Goal: Task Accomplishment & Management: Complete application form

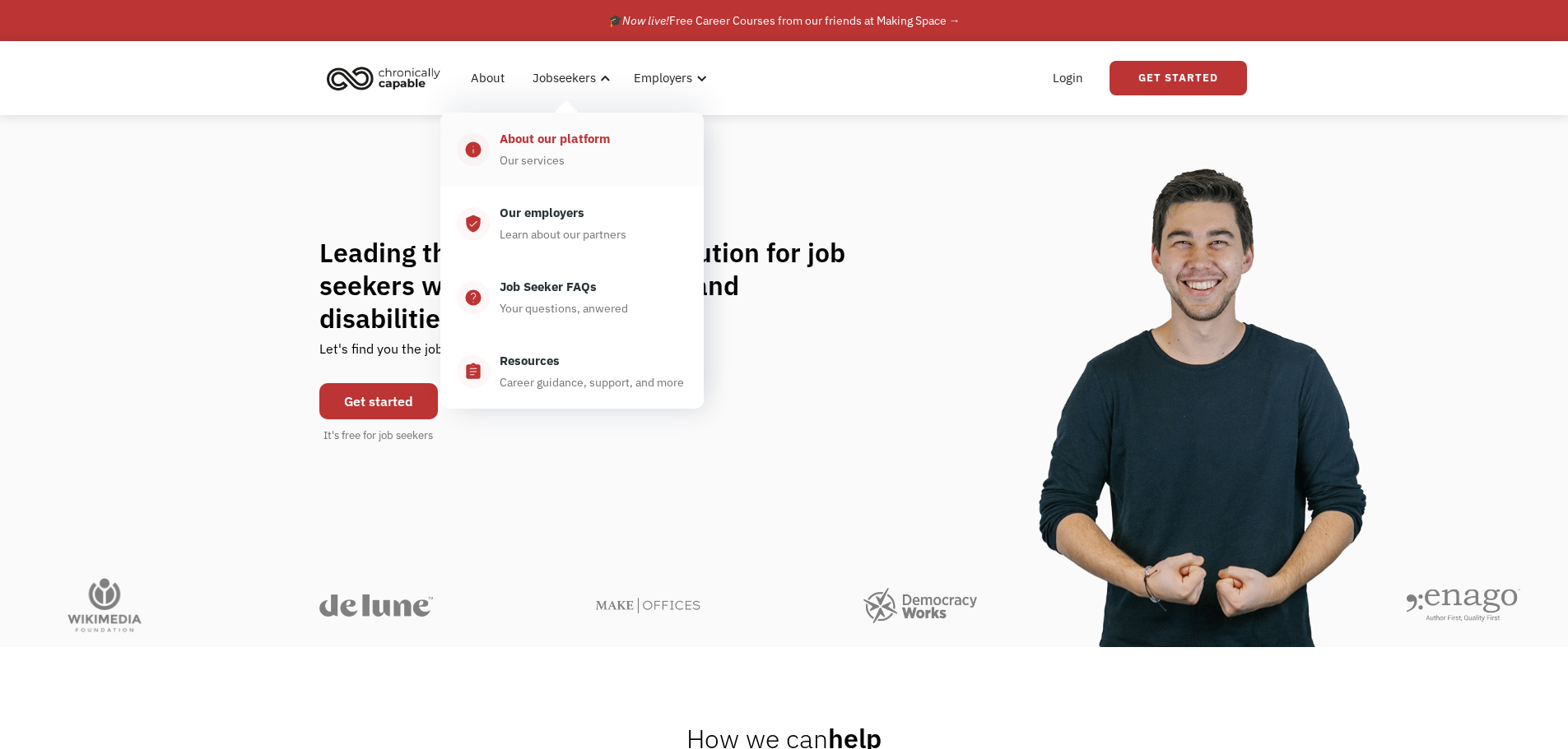
click at [561, 141] on div "About our platform" at bounding box center [554, 138] width 110 height 19
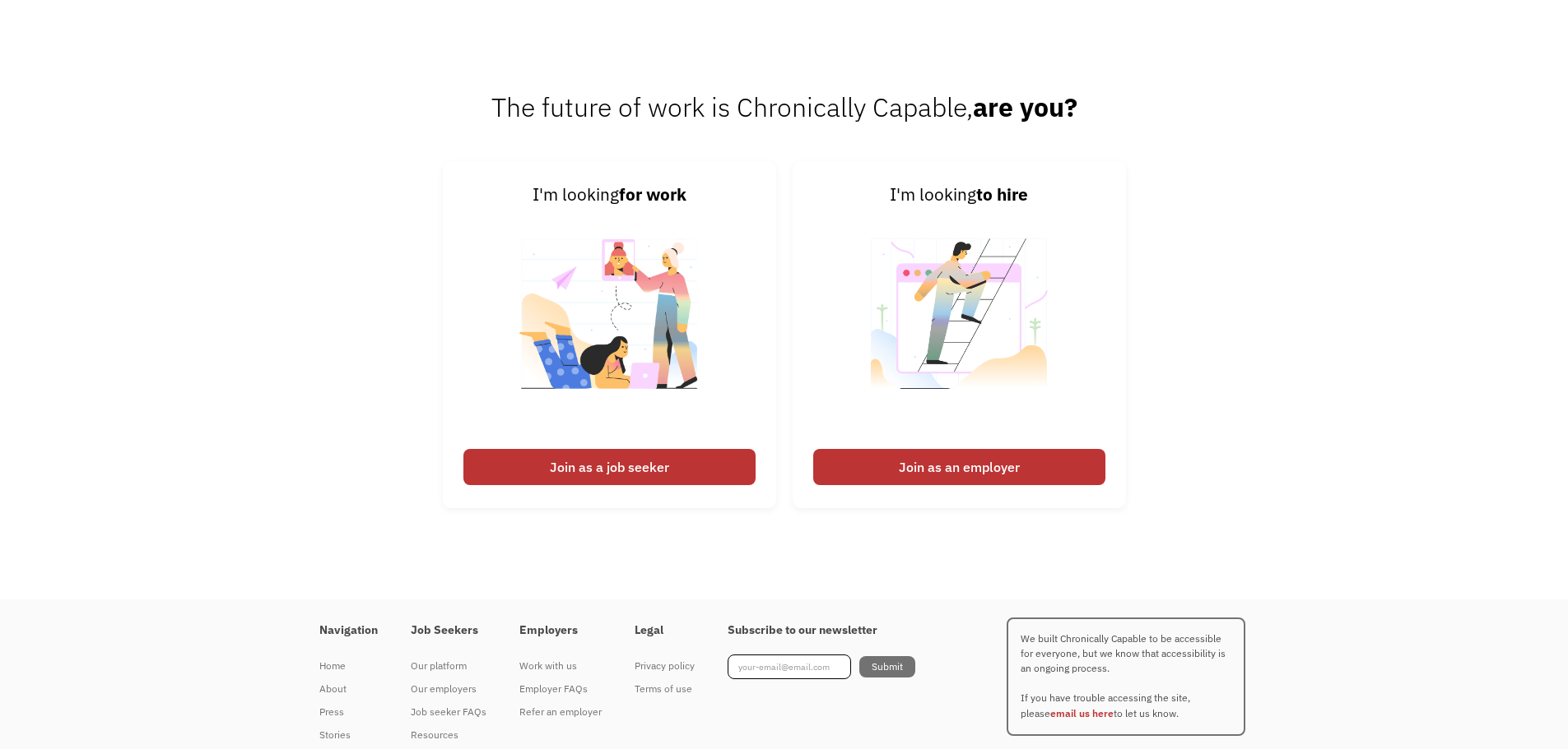
scroll to position [2139, 0]
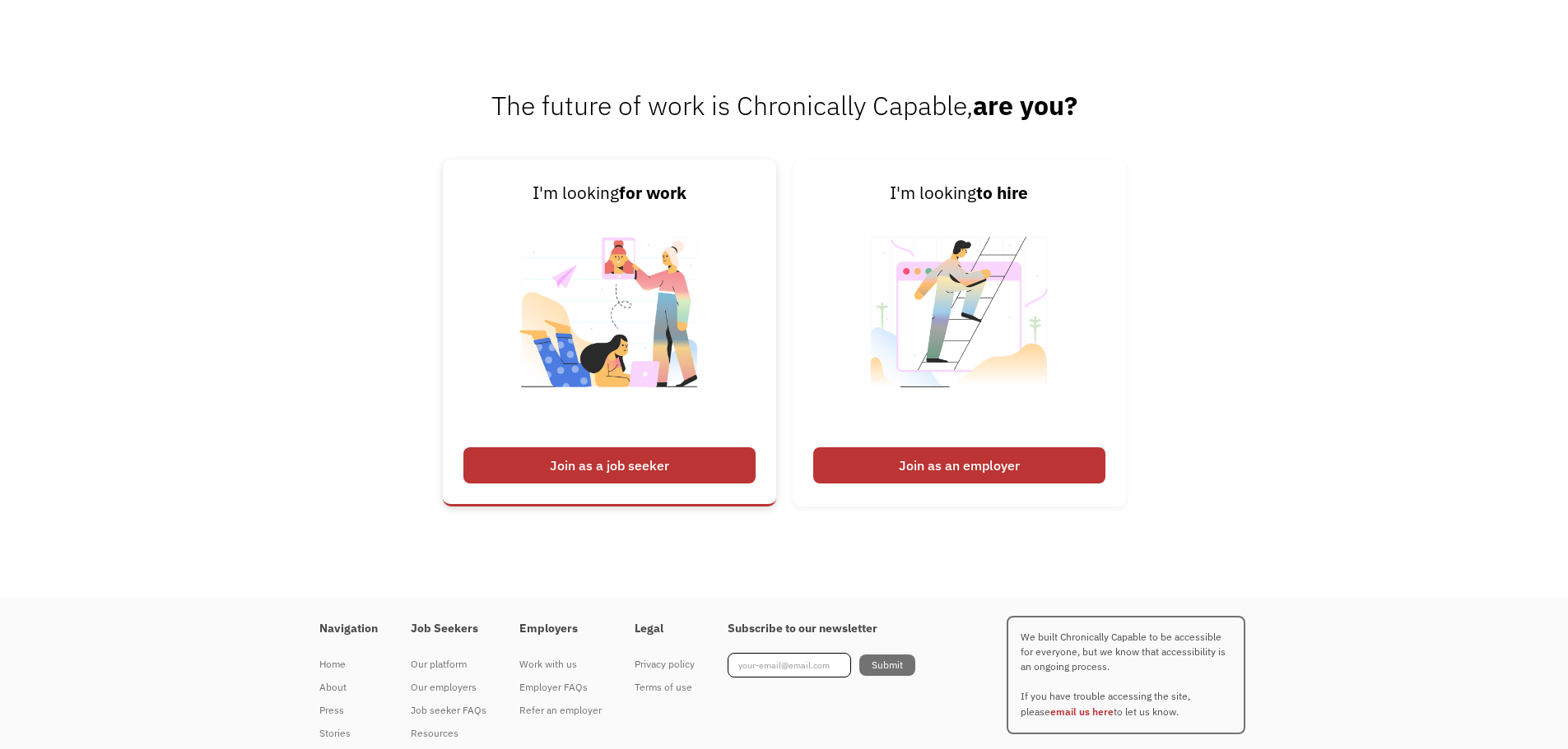
click at [660, 467] on div "Join as a job seeker" at bounding box center [609, 465] width 292 height 36
click at [646, 462] on div "Join as a job seeker" at bounding box center [609, 465] width 292 height 36
click at [633, 325] on img at bounding box center [609, 323] width 205 height 233
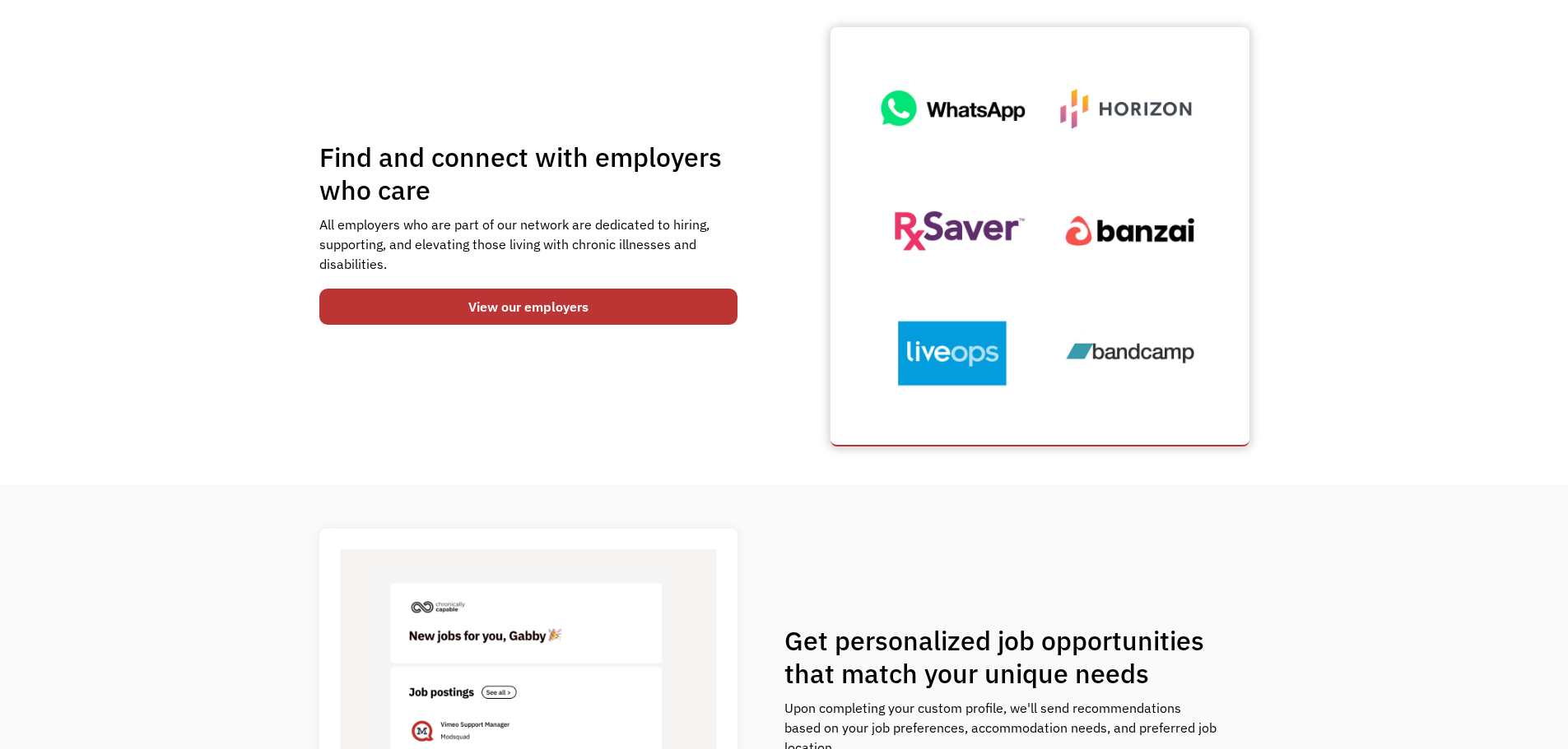
scroll to position [0, 0]
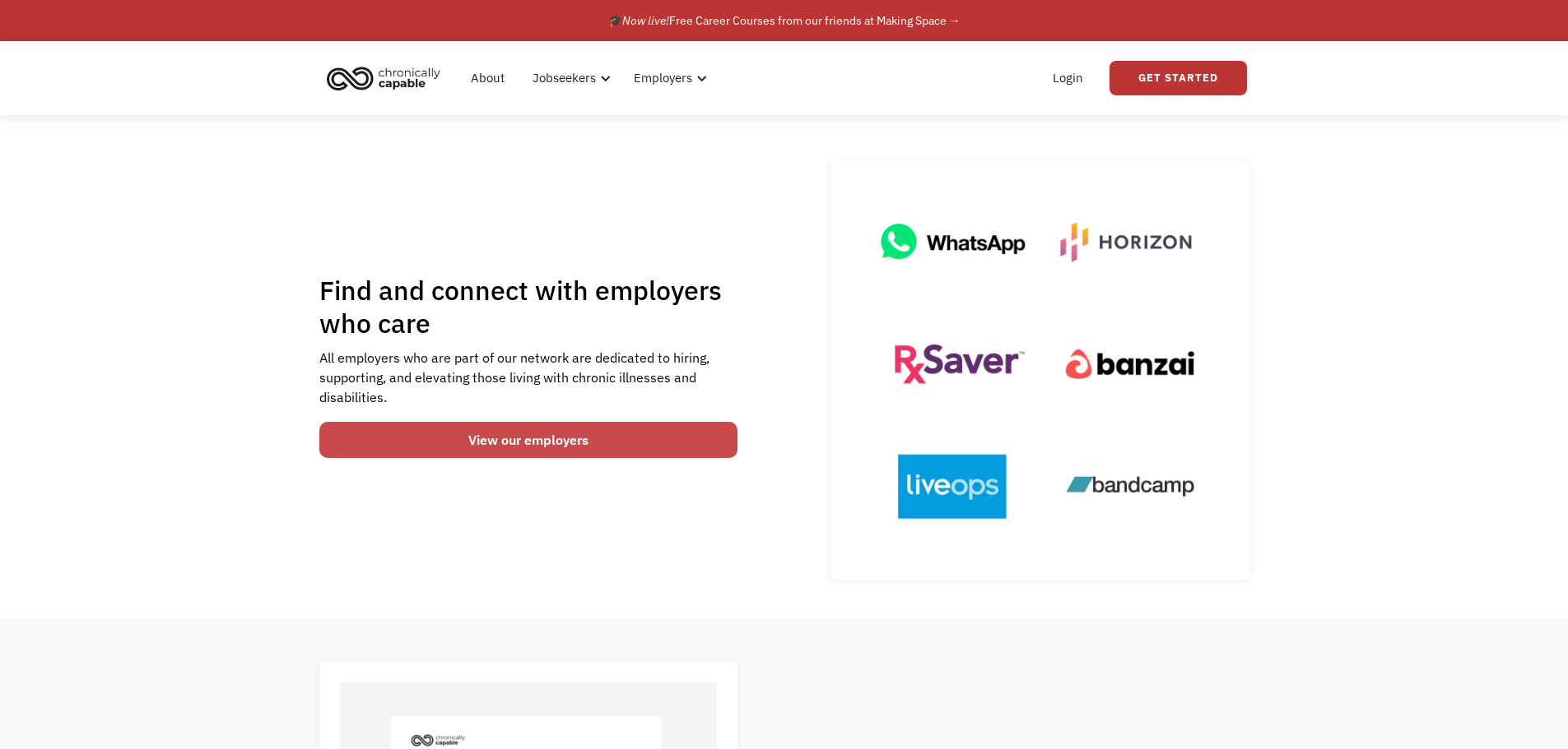
click at [598, 449] on link "View our employers" at bounding box center [529, 440] width 419 height 36
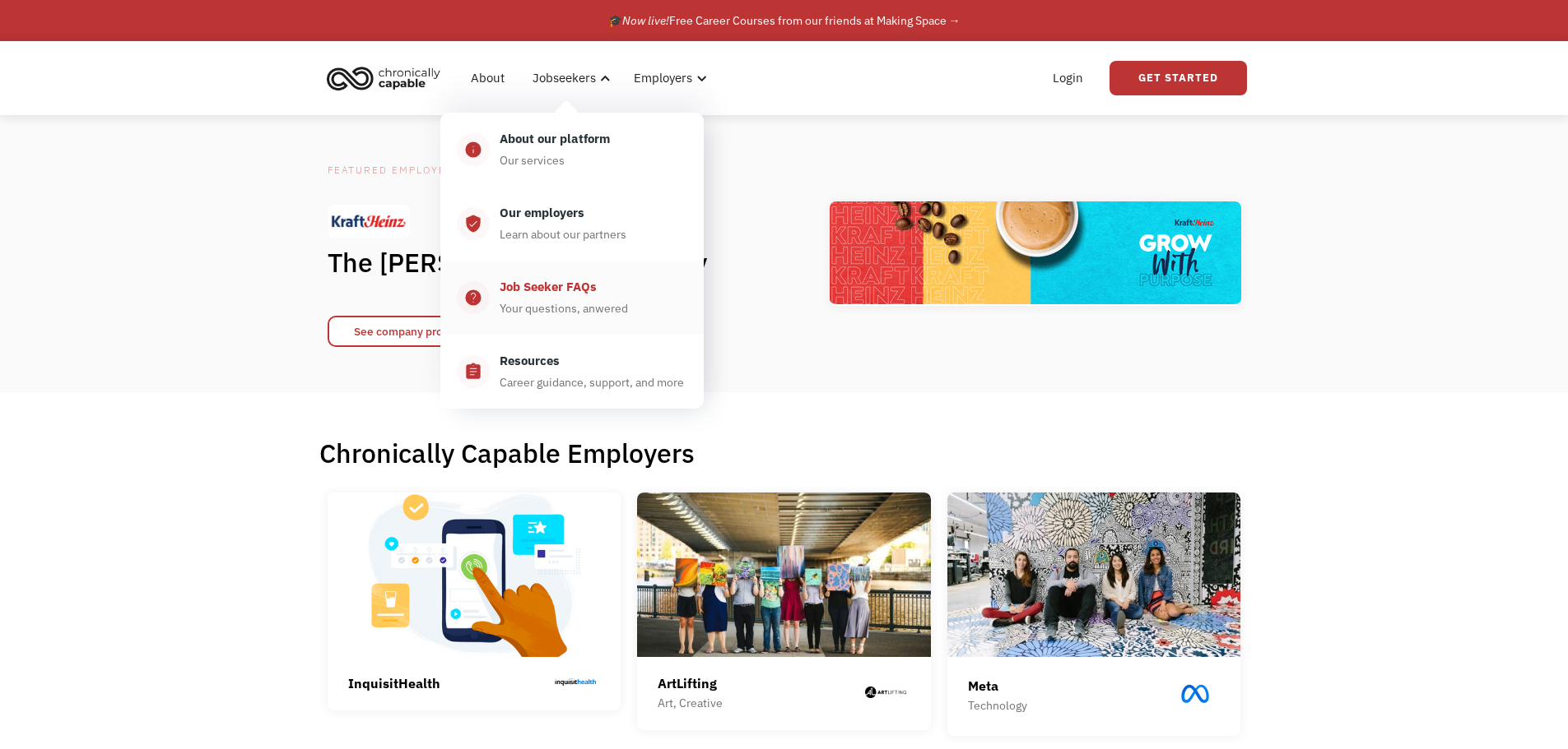
click at [591, 295] on div "Job Seeker FAQs" at bounding box center [548, 286] width 97 height 19
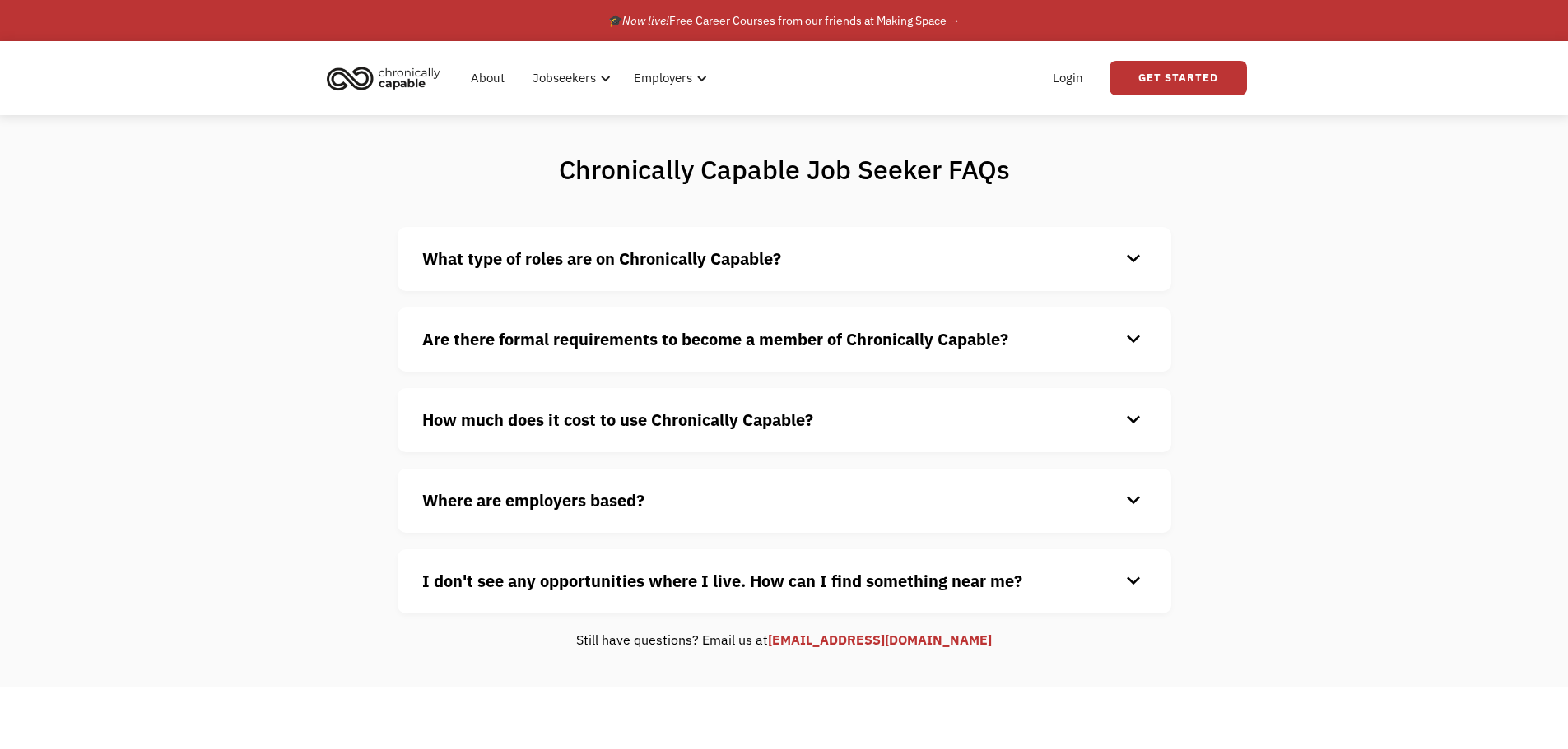
click at [1127, 258] on div "keyboard_arrow_down" at bounding box center [1132, 258] width 26 height 25
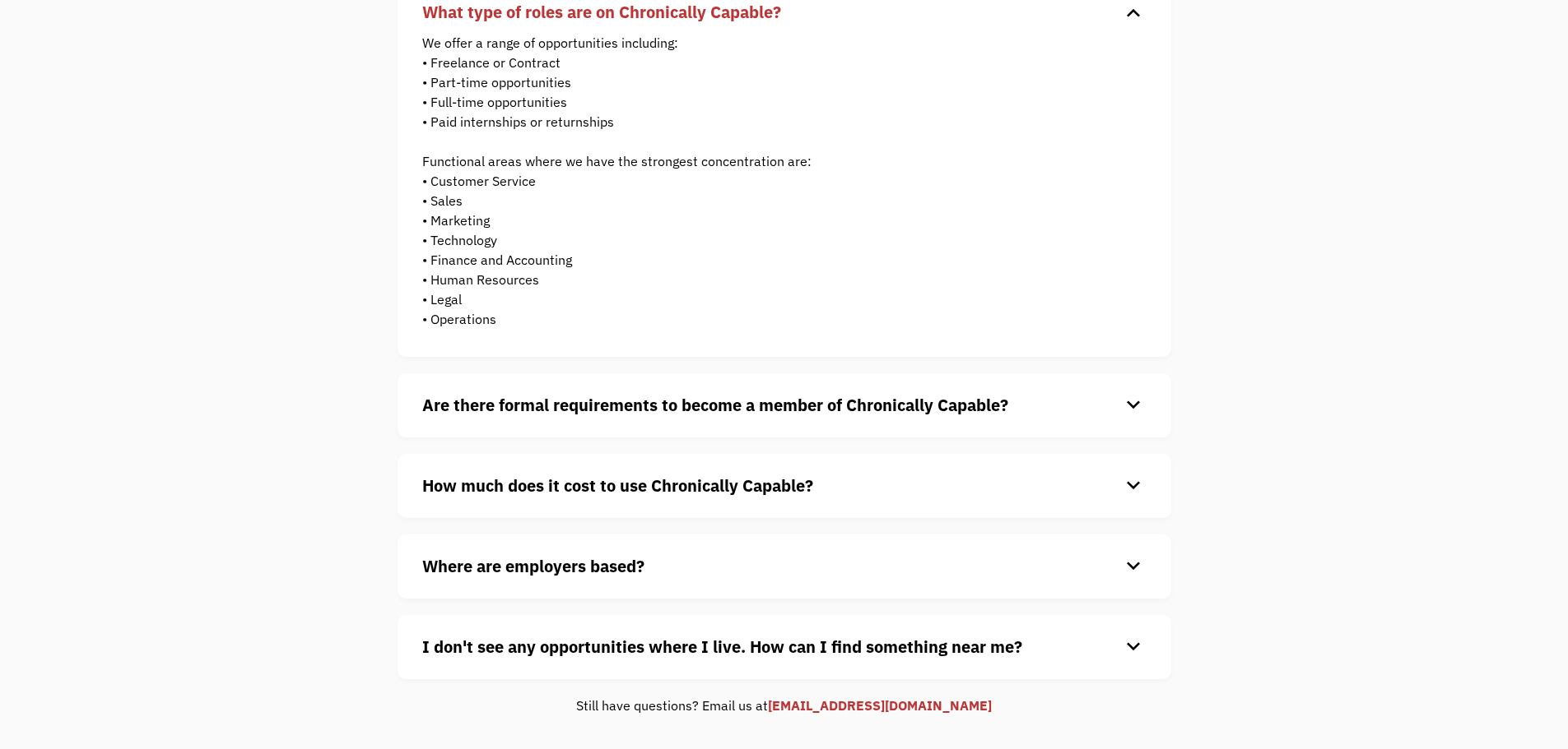
scroll to position [329, 0]
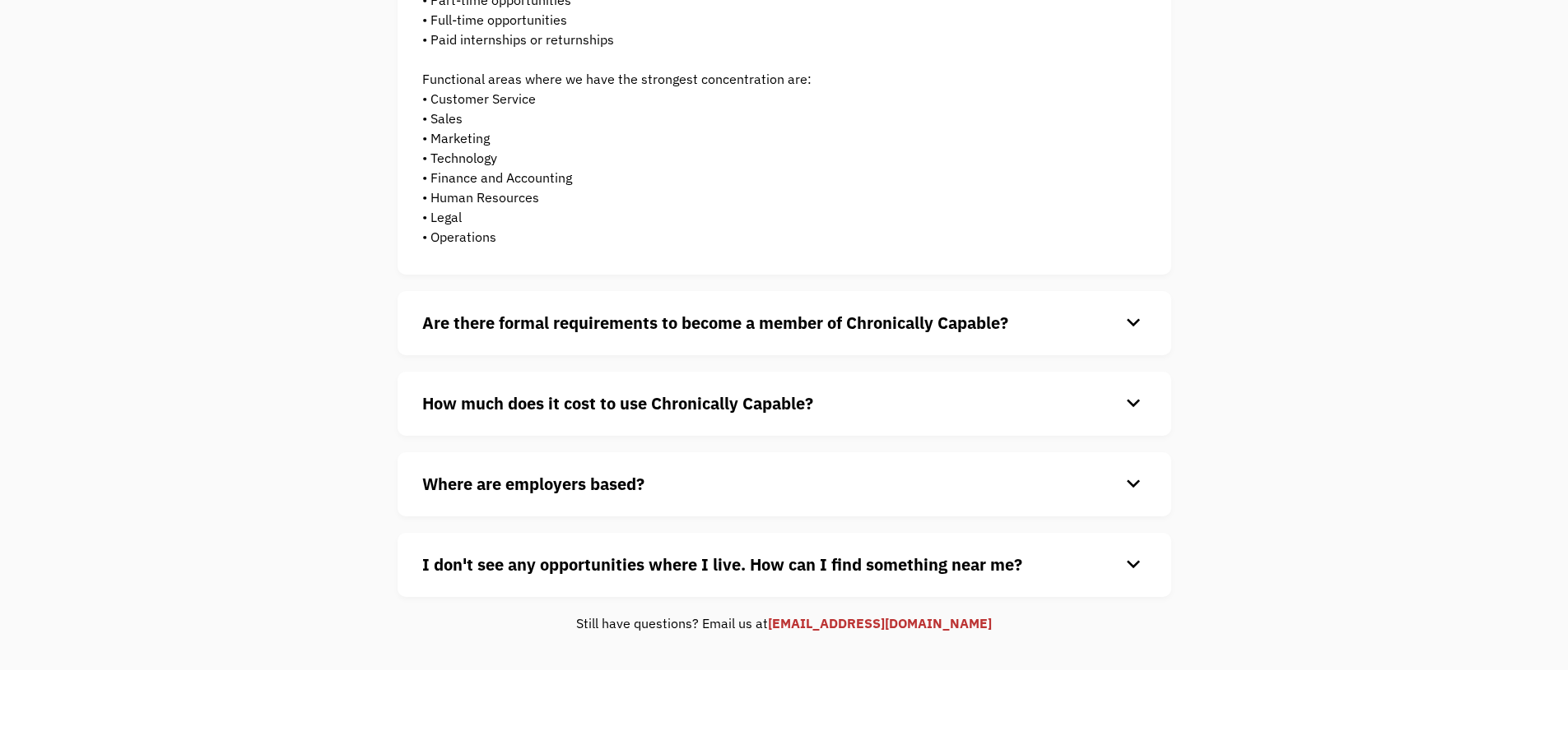
click at [1131, 327] on div "keyboard_arrow_down" at bounding box center [1132, 323] width 26 height 25
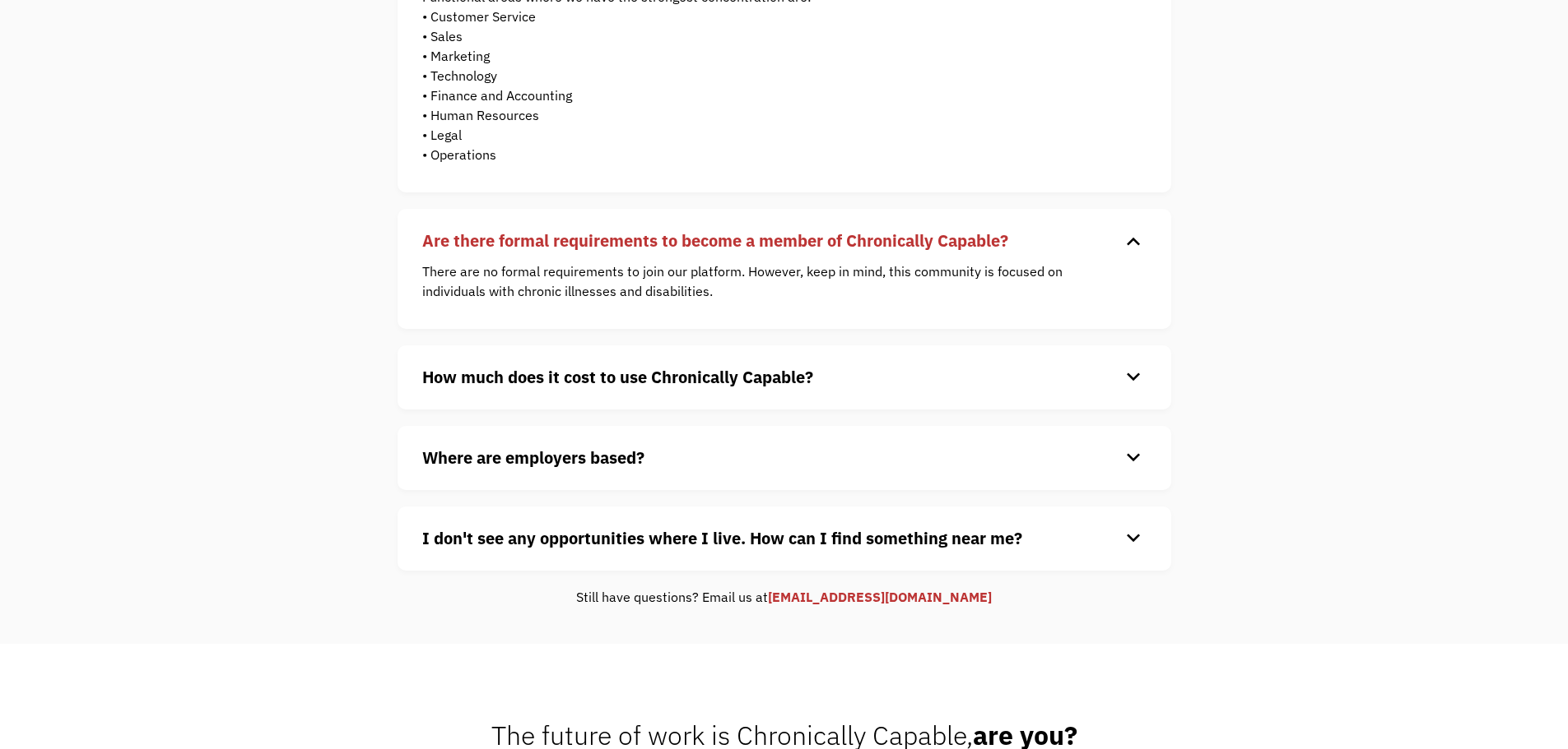
scroll to position [494, 0]
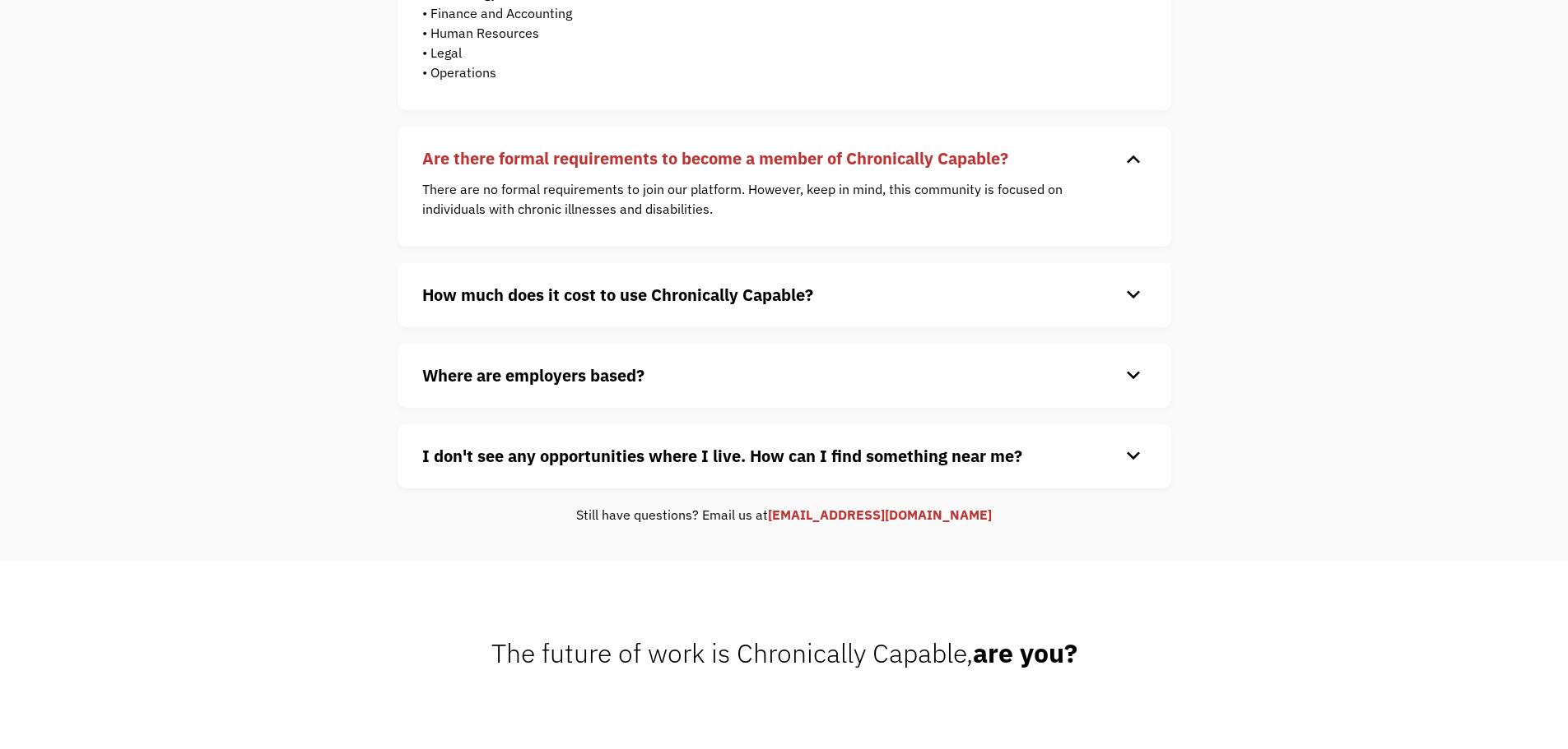
click at [1132, 298] on div "keyboard_arrow_down" at bounding box center [1132, 295] width 26 height 25
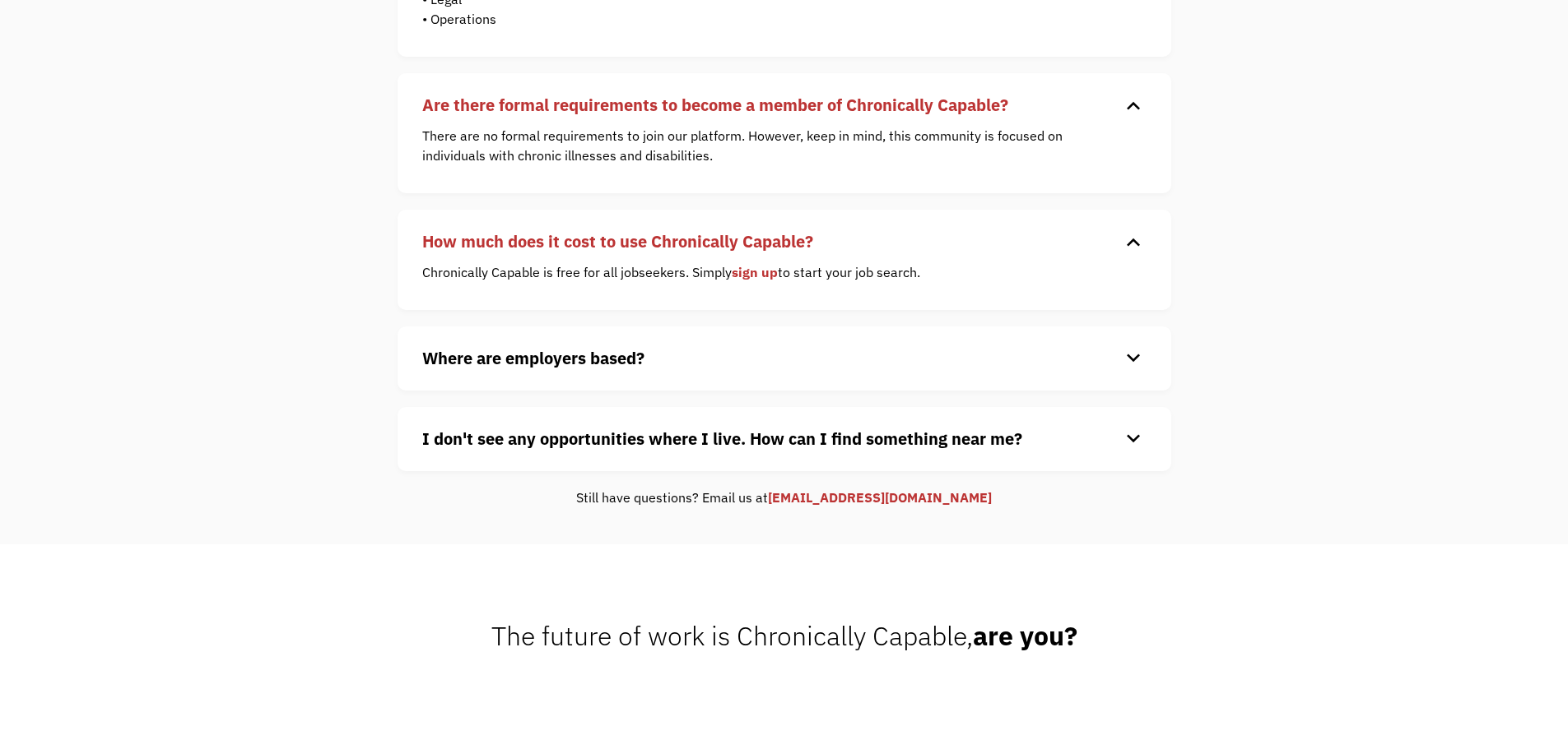
scroll to position [576, 0]
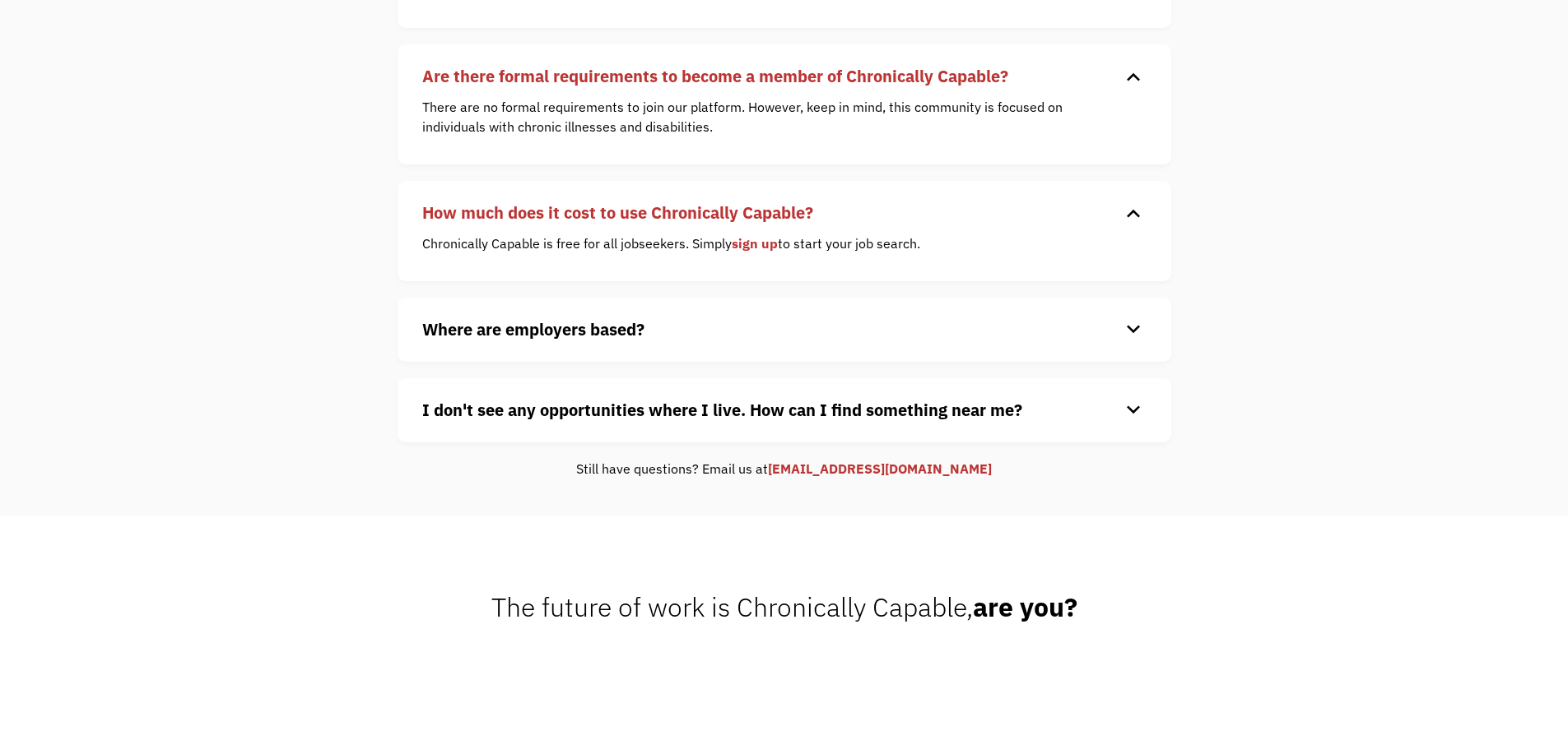
click at [1132, 329] on div "keyboard_arrow_down" at bounding box center [1132, 330] width 26 height 25
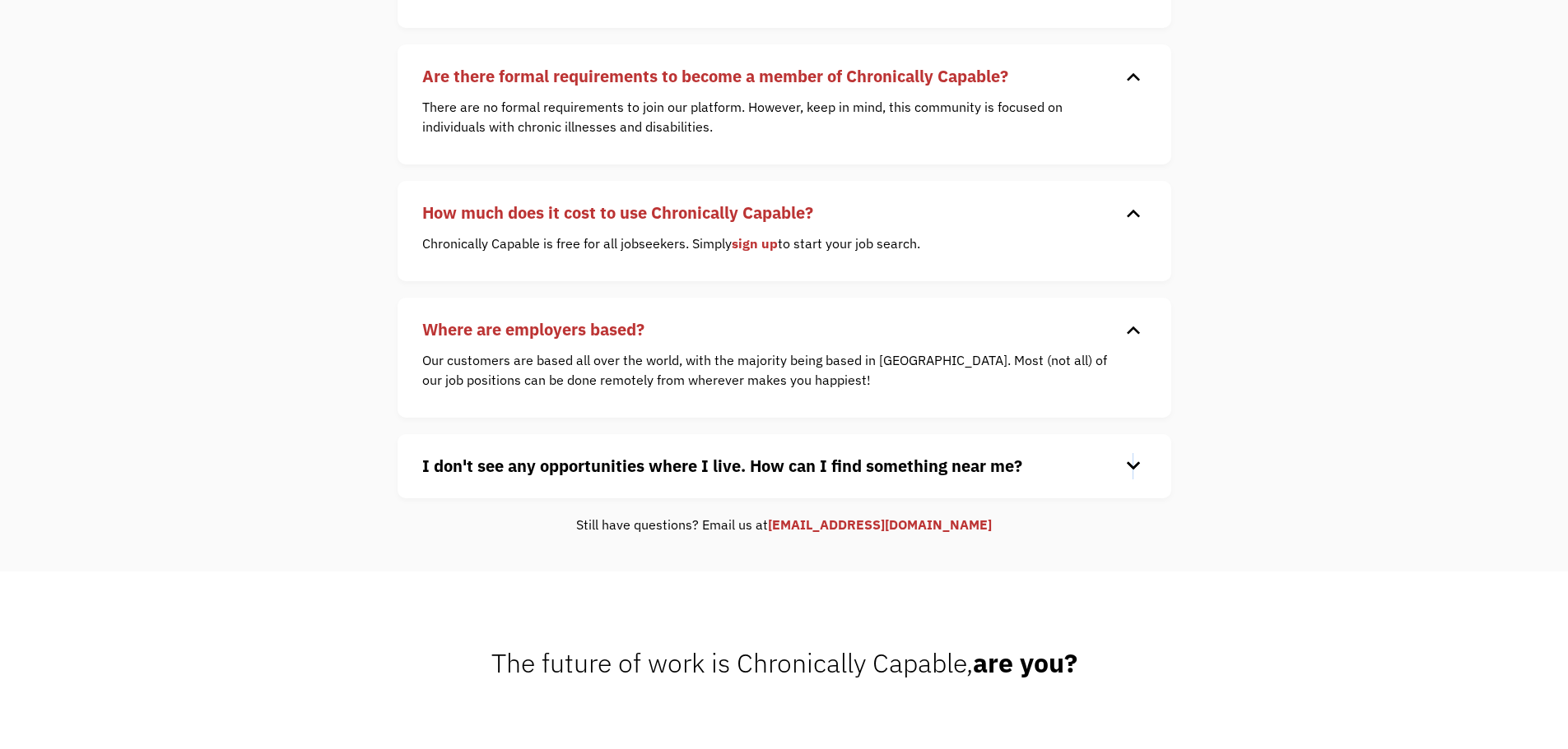
click at [1132, 467] on div "keyboard_arrow_down" at bounding box center [1132, 466] width 26 height 25
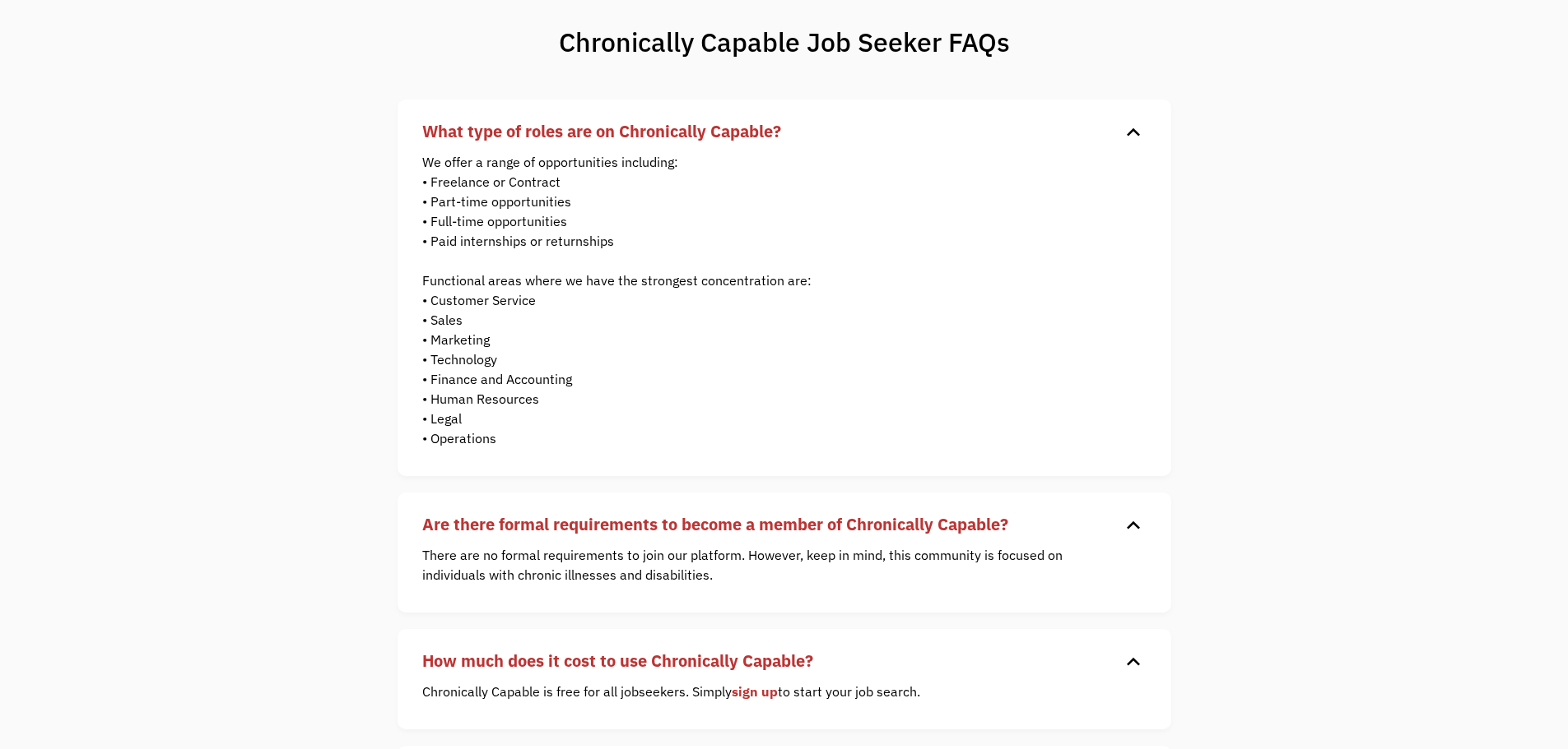
scroll to position [0, 0]
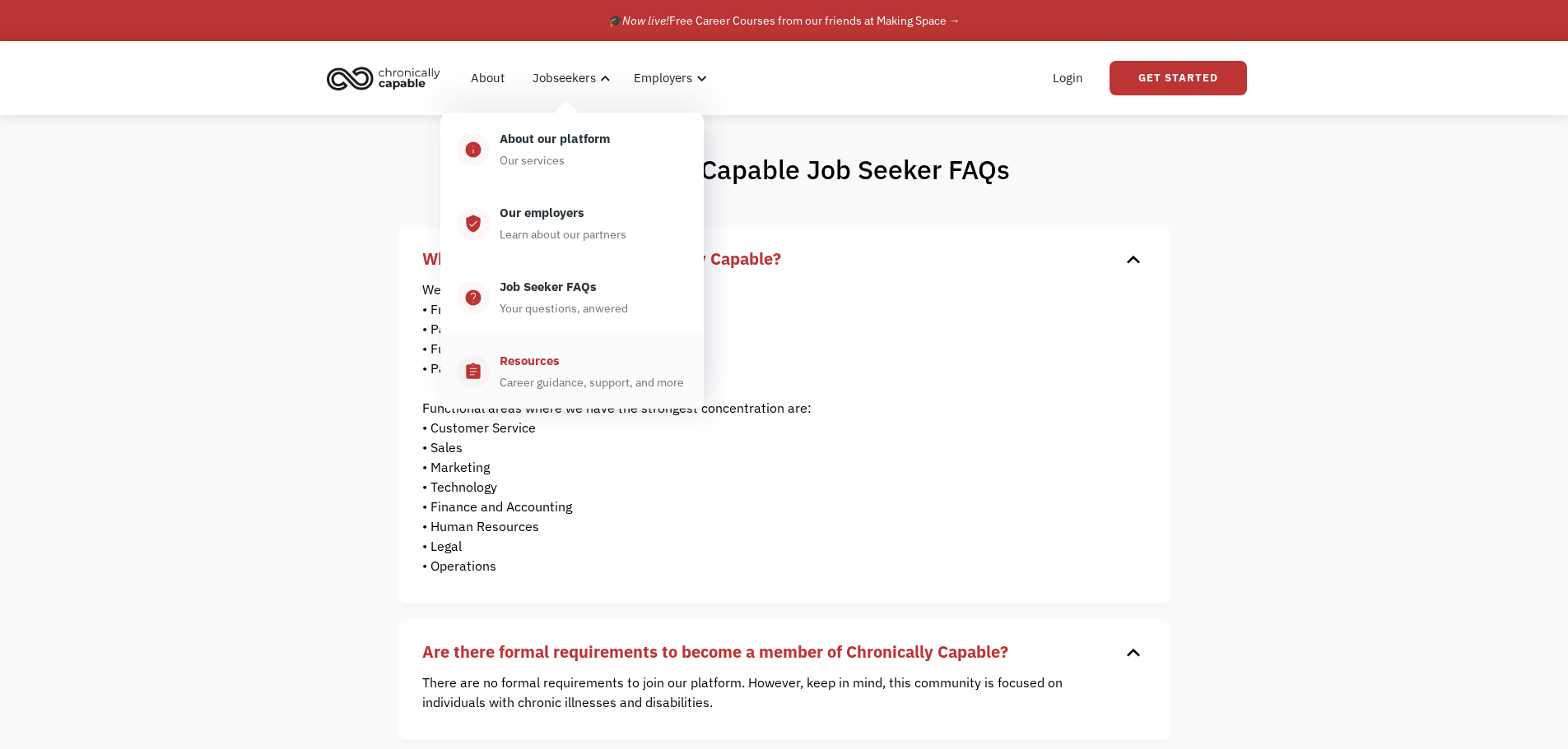
click at [550, 366] on div "Resources" at bounding box center [529, 361] width 60 height 19
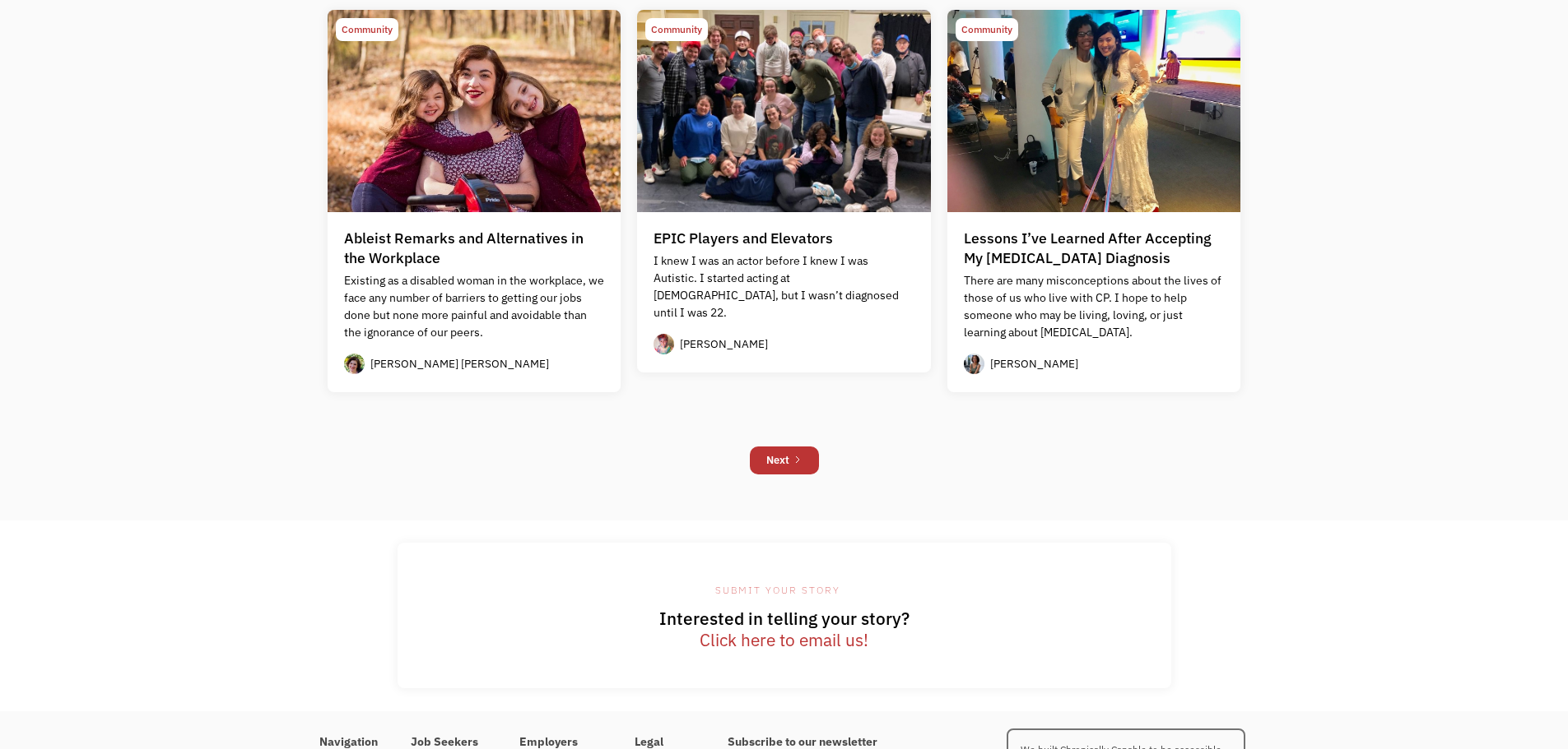
scroll to position [1524, 0]
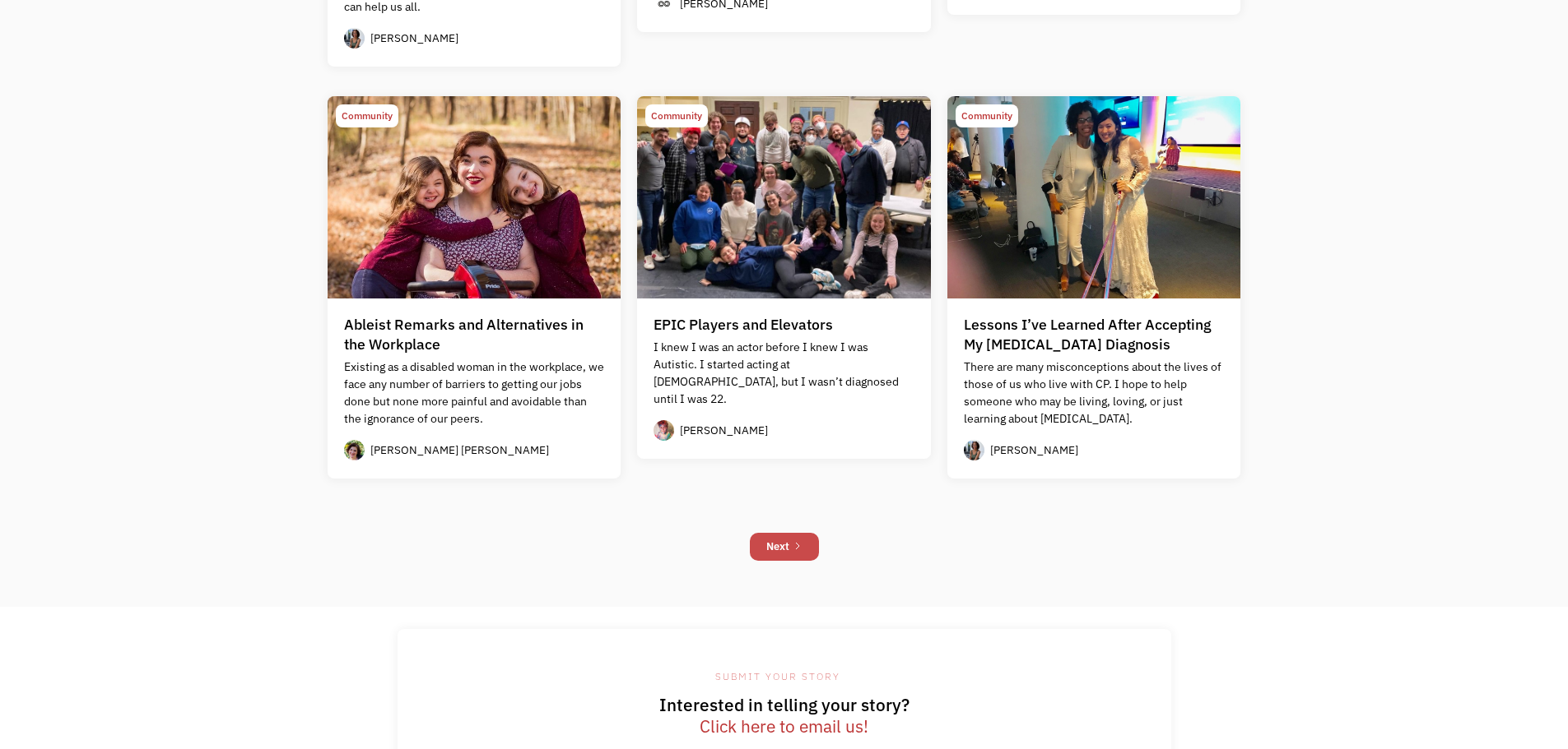
click at [798, 548] on icon "Next Page" at bounding box center [798, 546] width 10 height 10
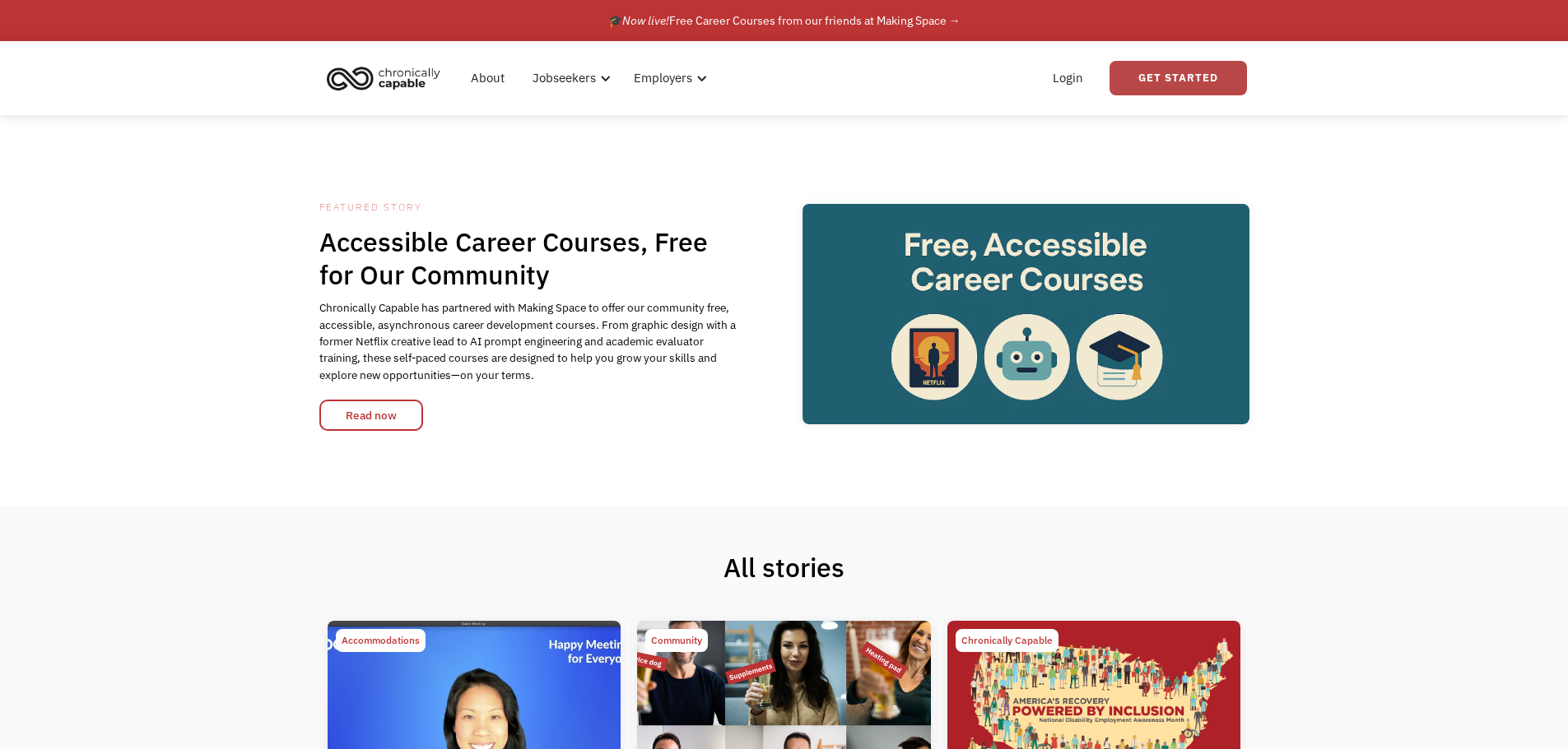
click at [1170, 75] on link "Get Started" at bounding box center [1178, 78] width 137 height 35
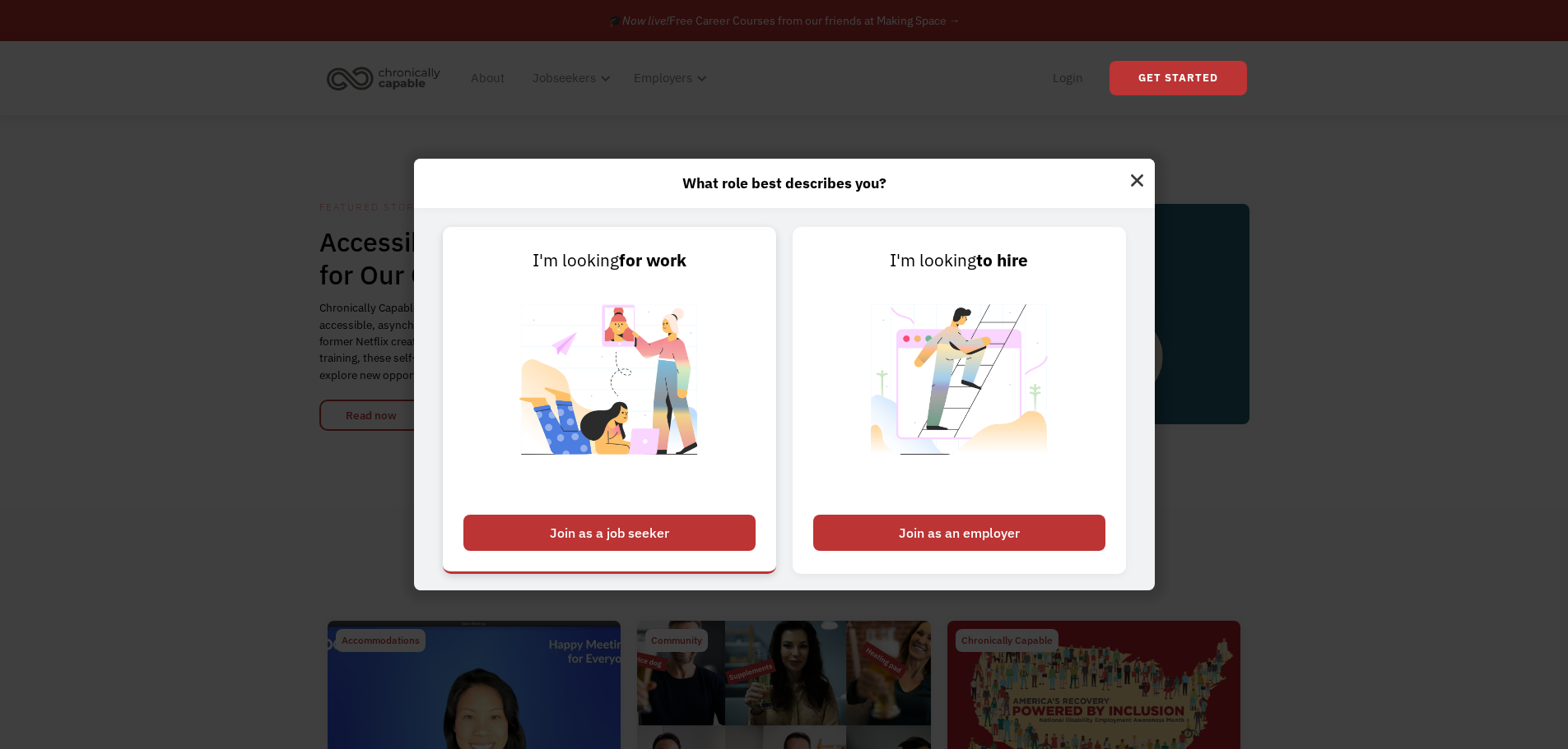
click at [626, 529] on div "Join as a job seeker" at bounding box center [609, 533] width 292 height 36
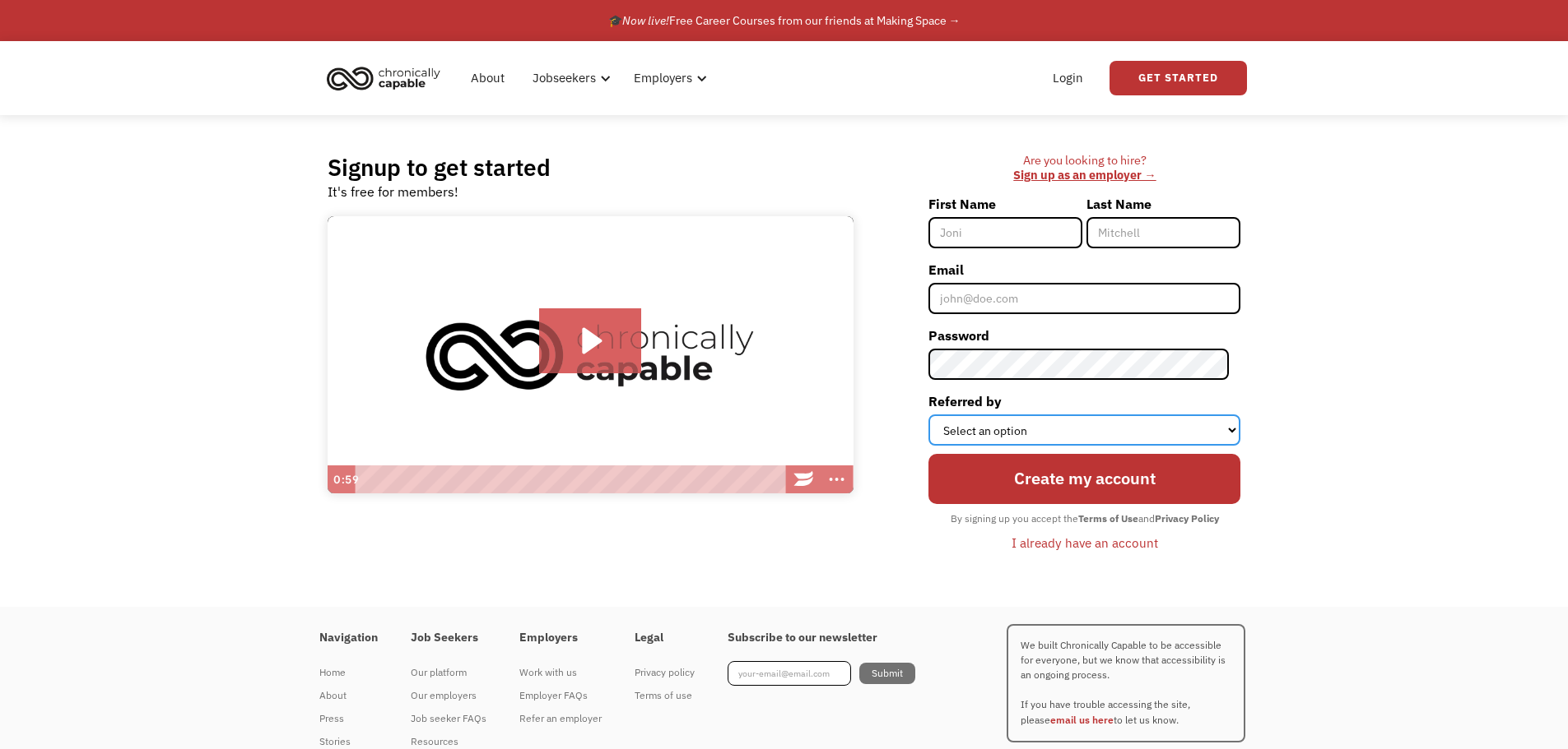
click at [1226, 437] on select "Select an option Instagram Facebook Twitter Search Engine News Article Word of …" at bounding box center [1084, 430] width 312 height 31
select select "Search Engine"
click at [940, 414] on select "Select an option Instagram Facebook Twitter Search Engine News Article Word of …" at bounding box center [1084, 430] width 312 height 31
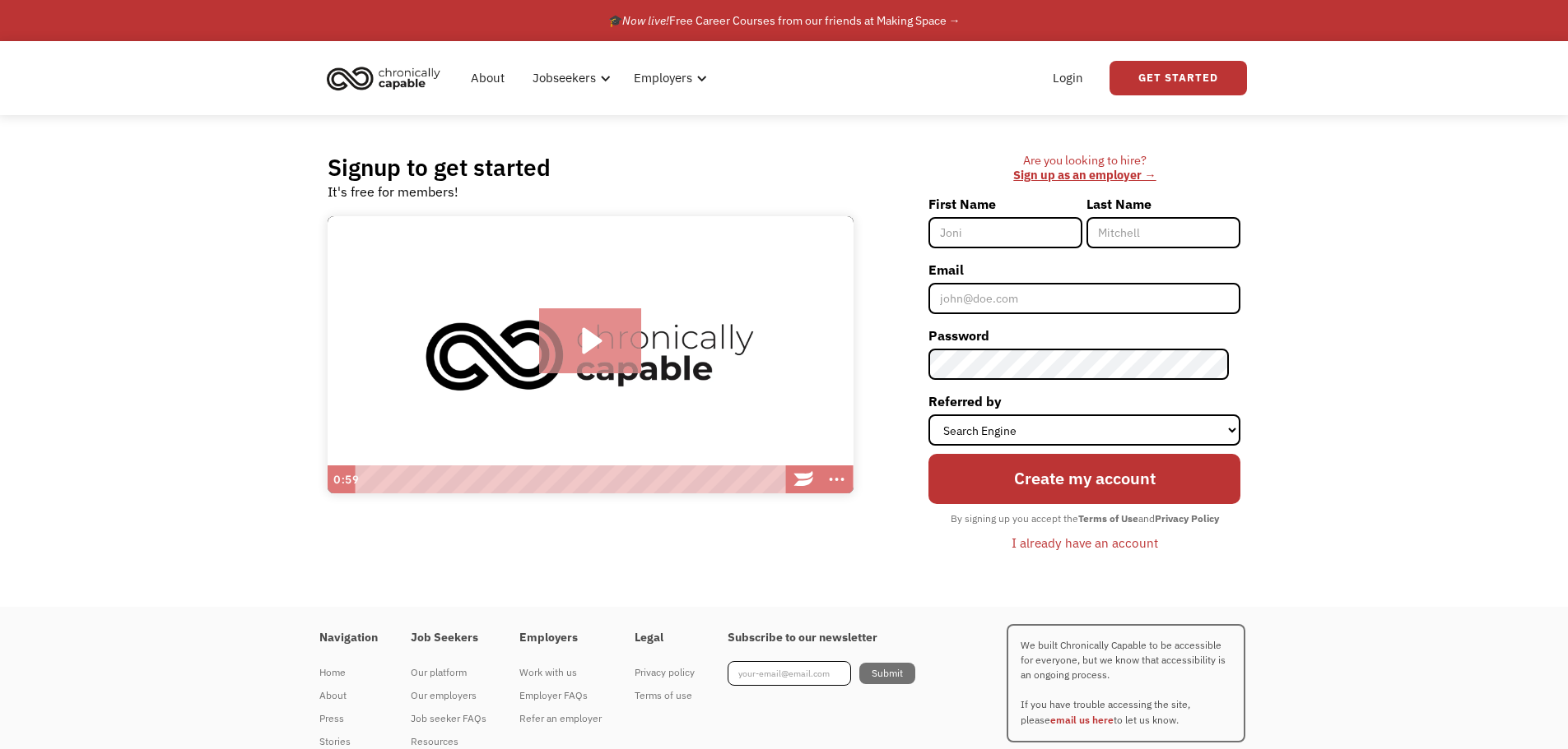
click at [581, 332] on icon "Play Video: Introducing Chronically Capable" at bounding box center [590, 341] width 103 height 66
